Goal: Check status: Check status

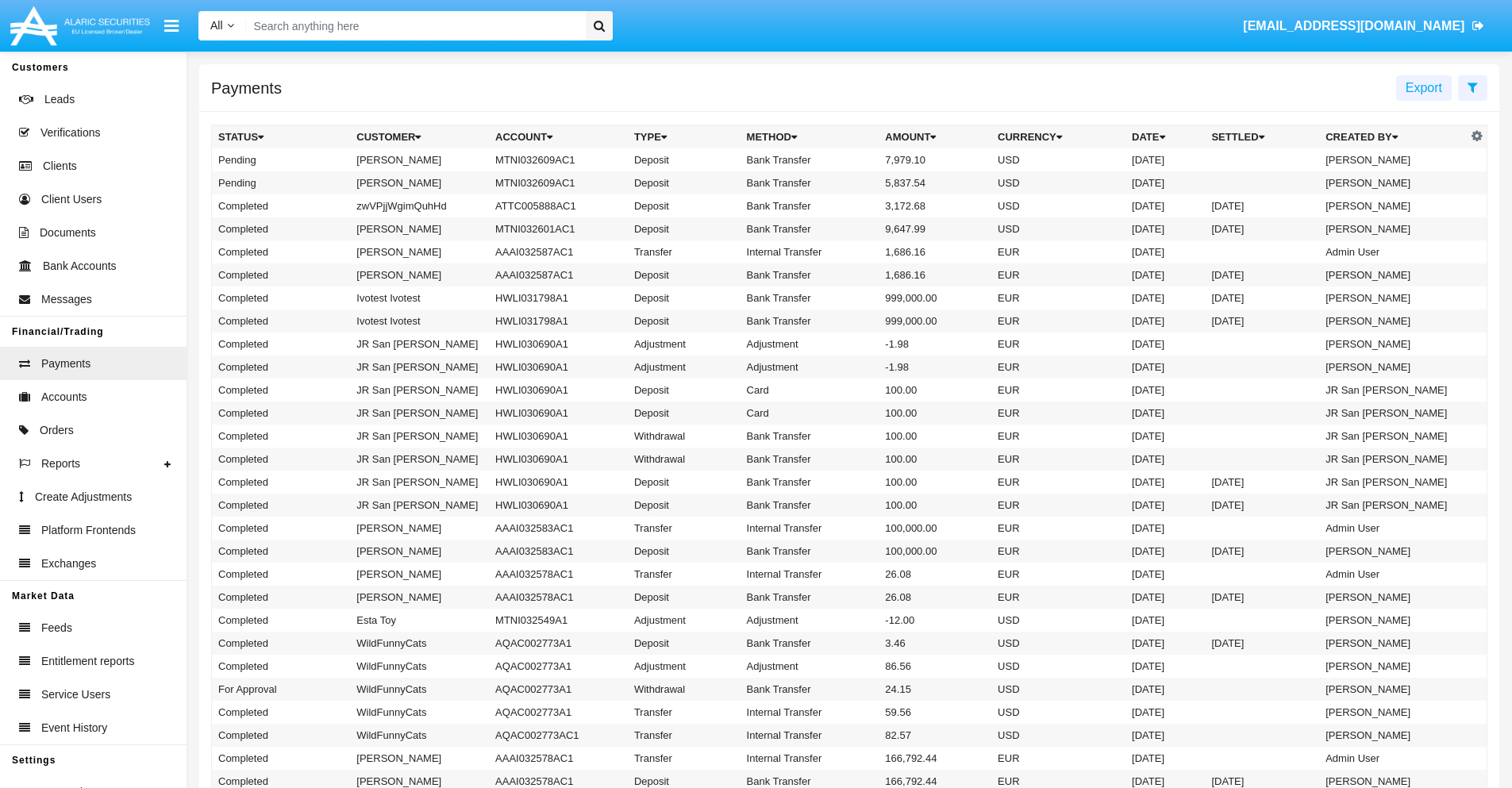
click at [1473, 87] on icon at bounding box center [1473, 87] width 10 height 13
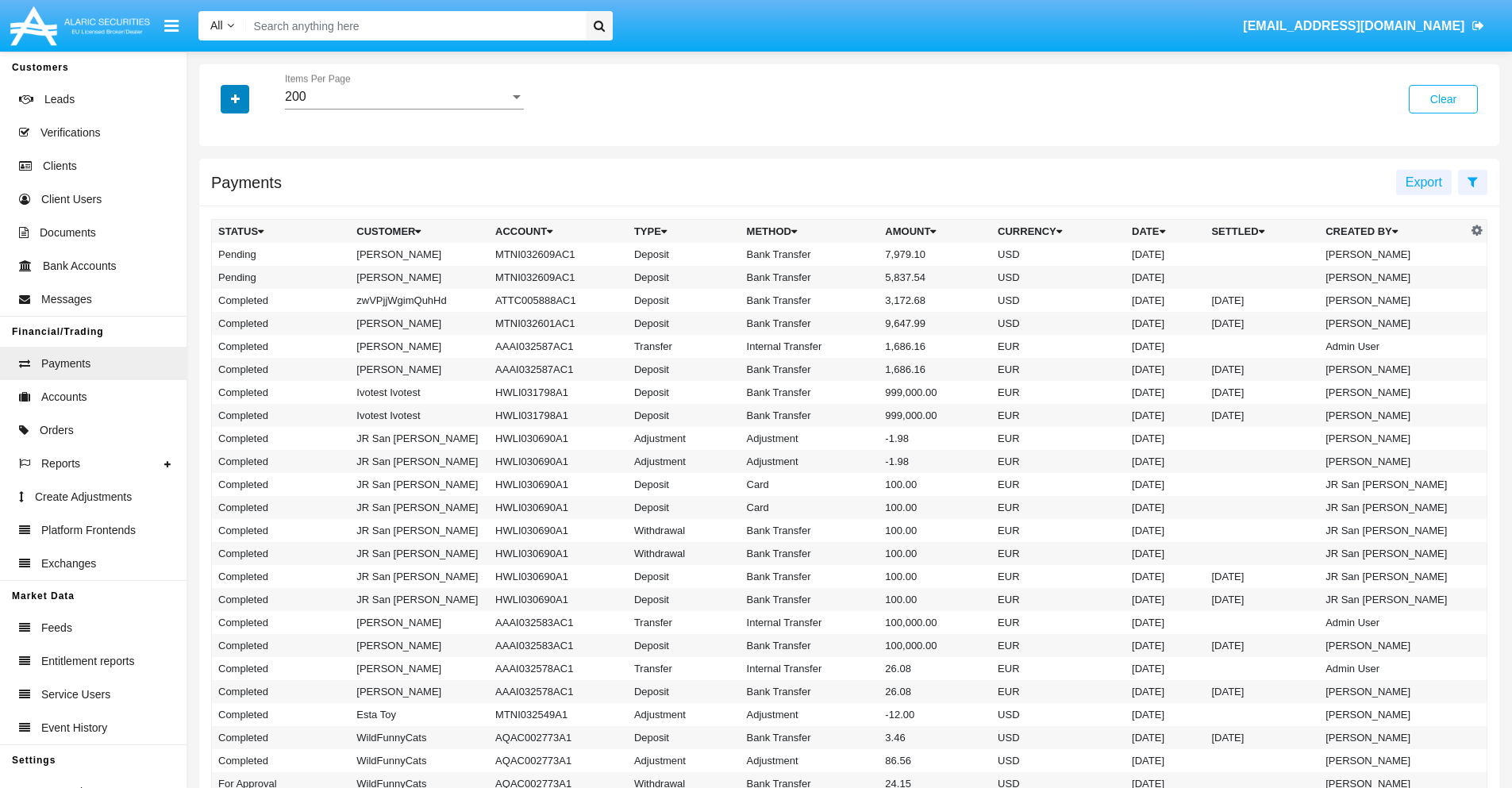
click at [235, 98] on icon "button" at bounding box center [235, 99] width 9 height 11
click at [249, 132] on span "Status" at bounding box center [249, 132] width 36 height 19
click at [218, 138] on input "Status" at bounding box center [217, 138] width 1 height 1
checkbox input "true"
click at [235, 98] on icon "button" at bounding box center [235, 99] width 9 height 11
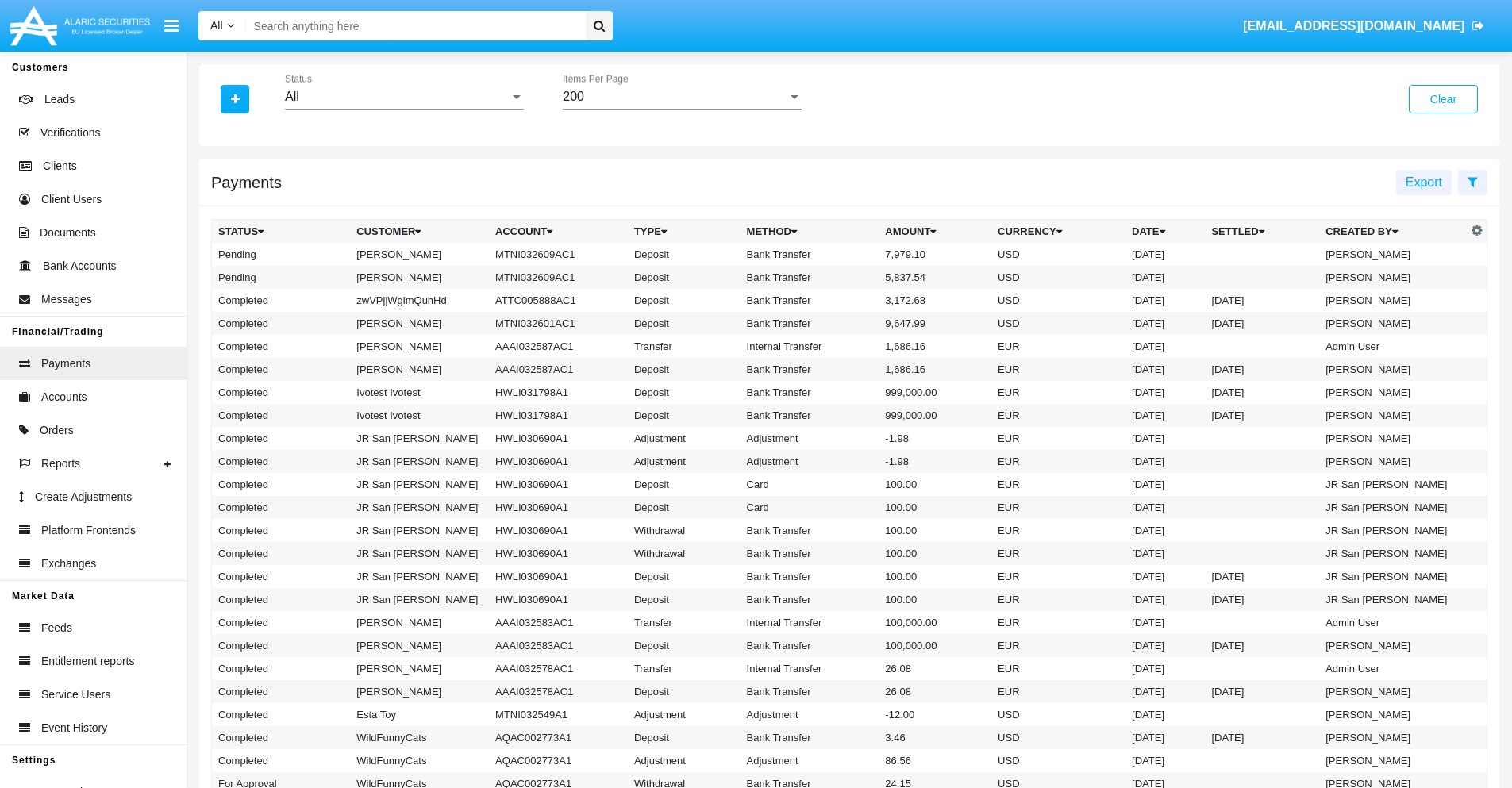
click at [404, 96] on div "All" at bounding box center [397, 96] width 225 height 14
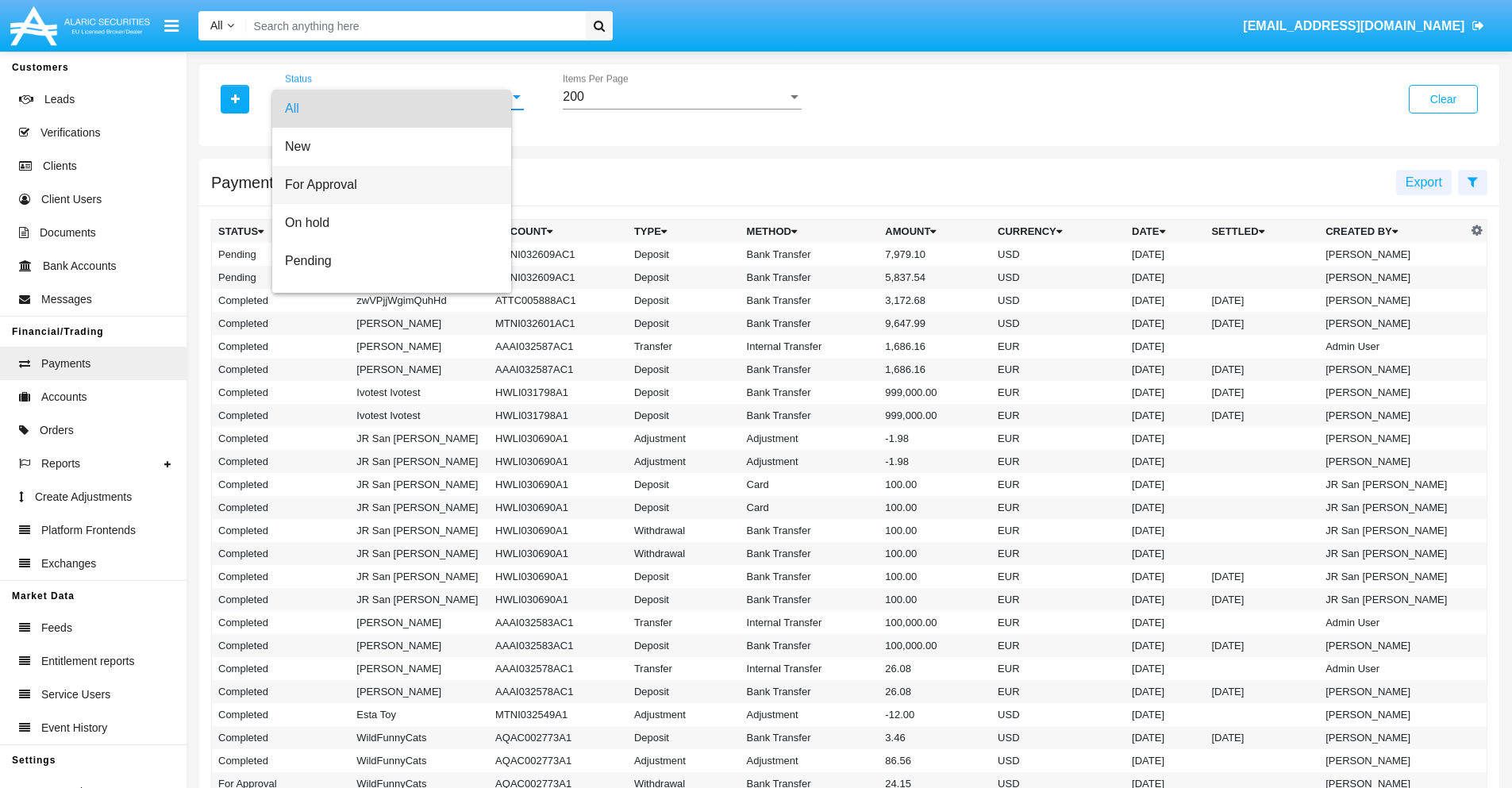
click at [399, 185] on span "For Approval" at bounding box center [392, 185] width 214 height 38
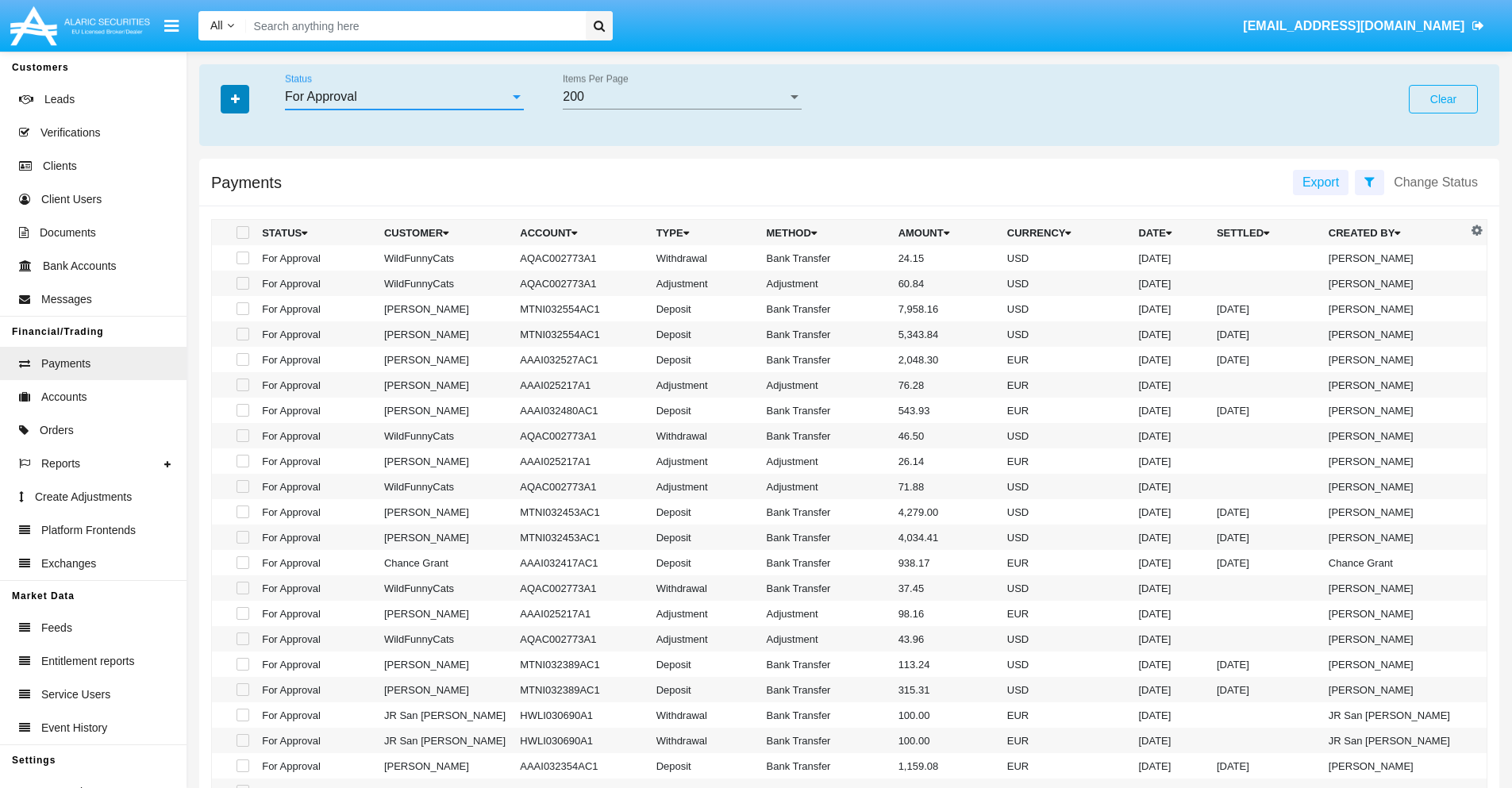
click at [235, 98] on icon "button" at bounding box center [235, 99] width 9 height 11
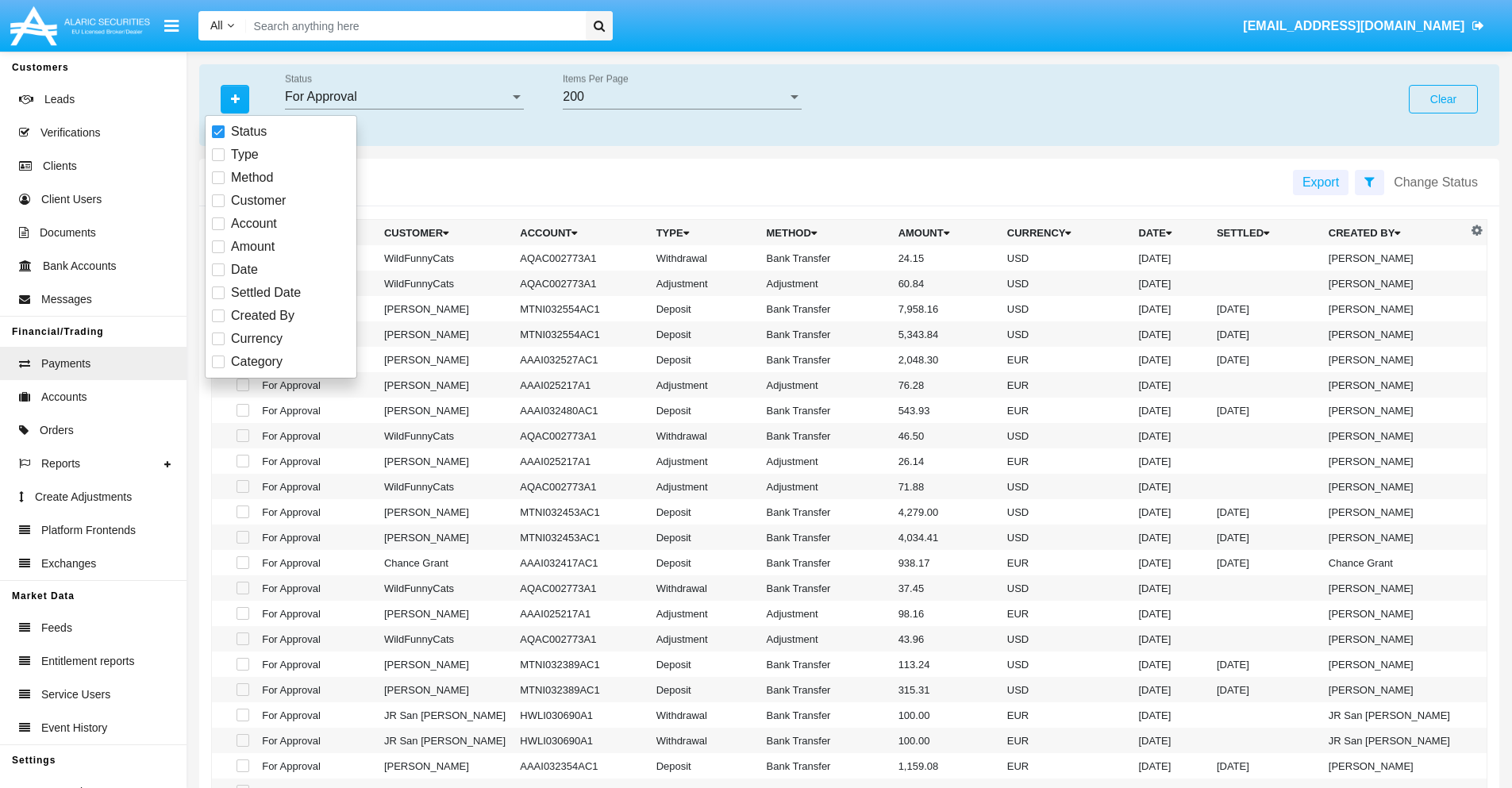
click at [256, 339] on span "Currency" at bounding box center [256, 339] width 51 height 19
click at [218, 345] on input "Currency" at bounding box center [217, 345] width 1 height 1
checkbox input "true"
click at [235, 98] on icon "button" at bounding box center [235, 99] width 9 height 11
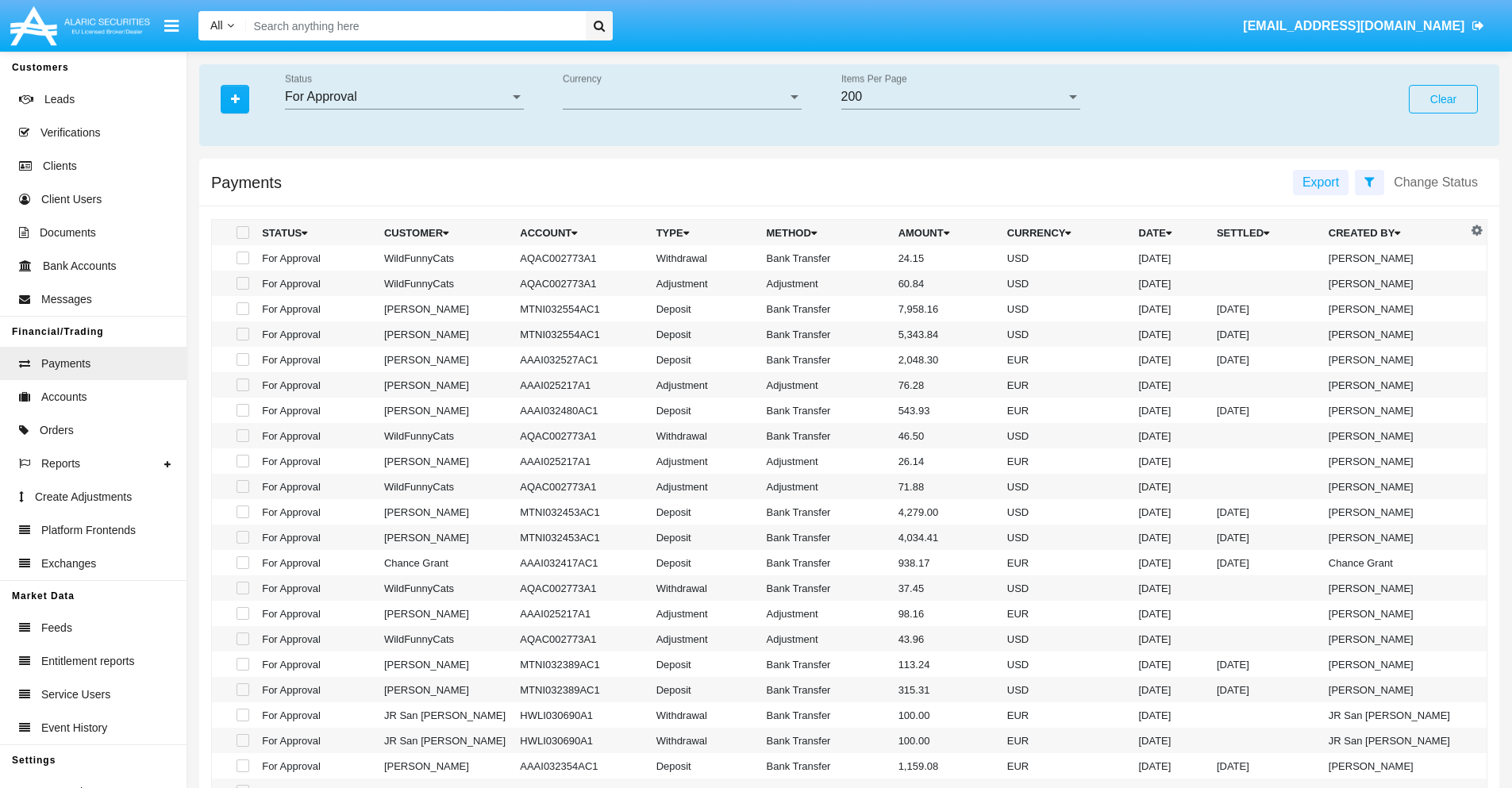
click at [682, 96] on span "Currency" at bounding box center [675, 96] width 225 height 14
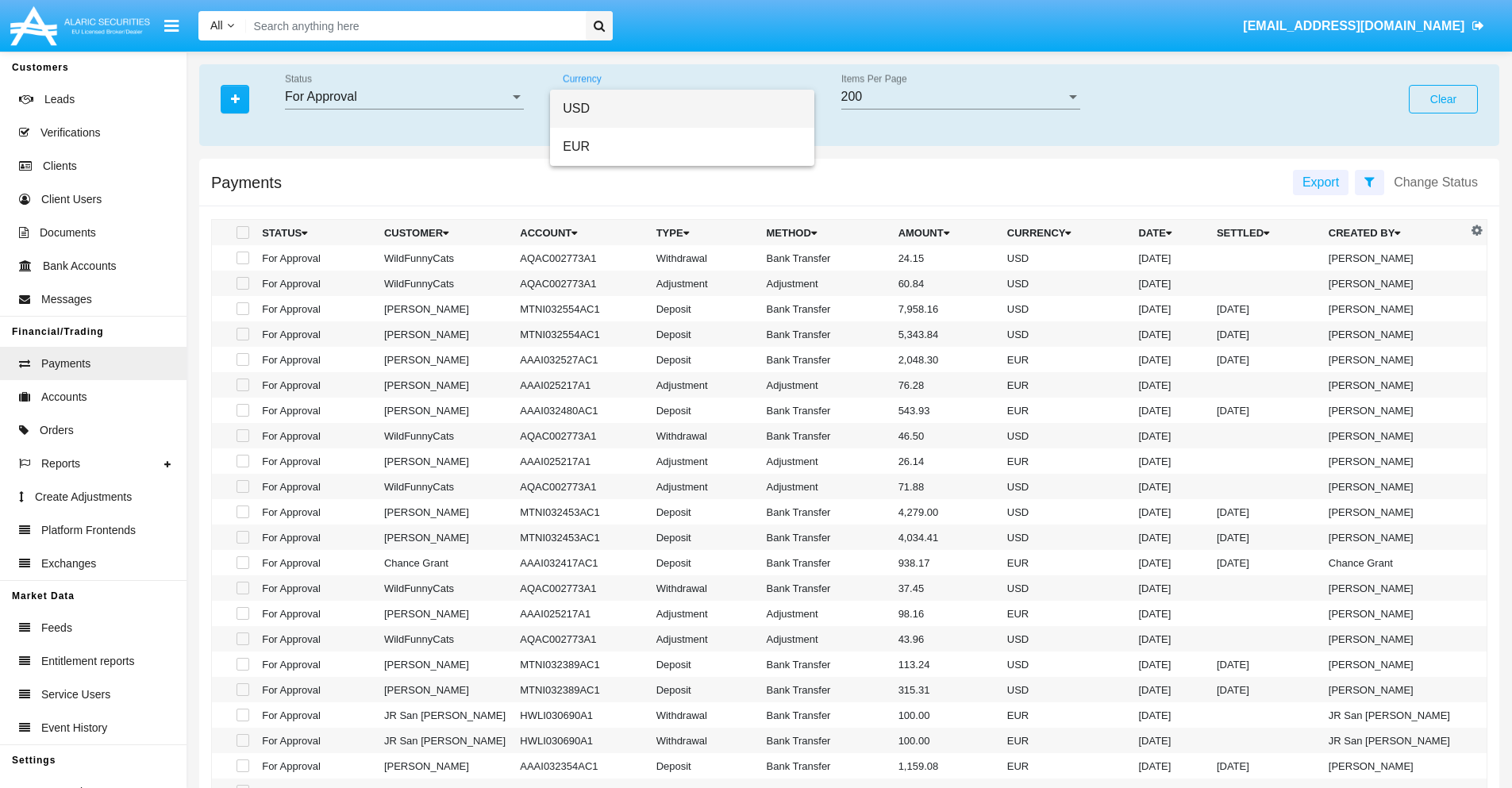
click at [682, 109] on span "USD" at bounding box center [682, 109] width 239 height 38
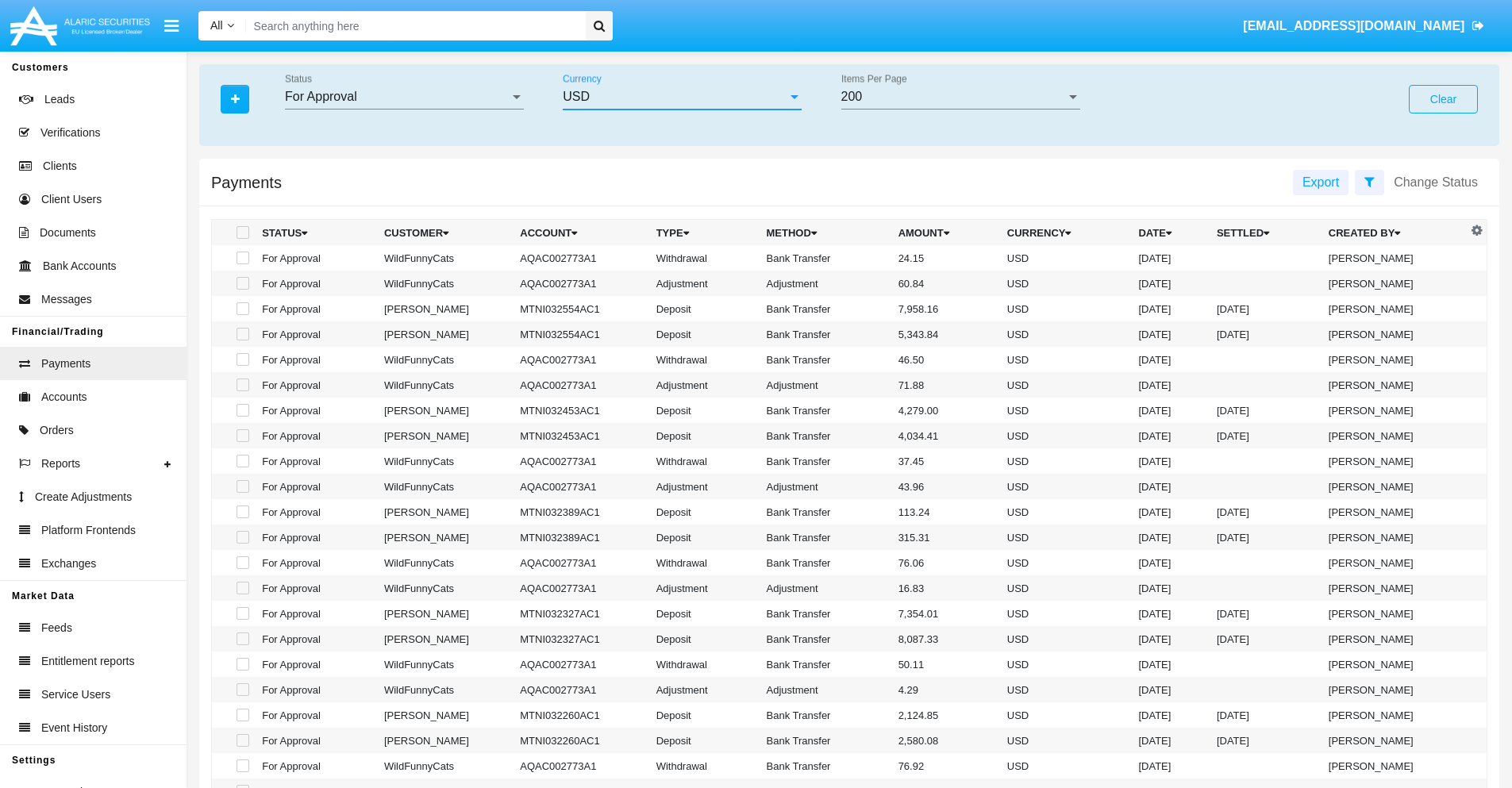
click at [242, 258] on span at bounding box center [242, 258] width 13 height 13
click at [242, 264] on input "checkbox" at bounding box center [242, 264] width 1 height 1
checkbox input "true"
click at [242, 283] on span at bounding box center [242, 283] width 13 height 13
click at [242, 289] on input "checkbox" at bounding box center [242, 289] width 1 height 1
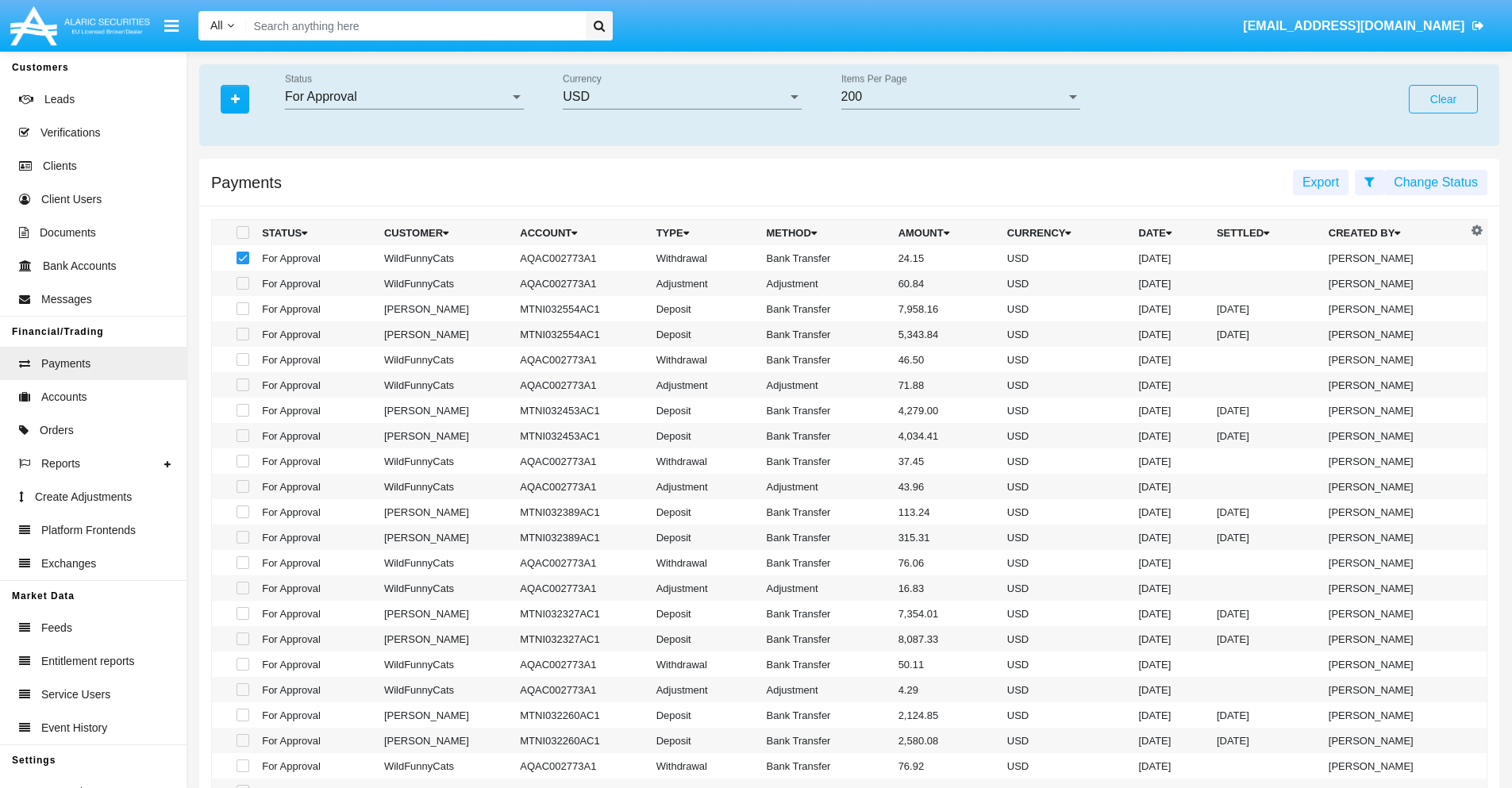
checkbox input "true"
